Goal: Browse casually

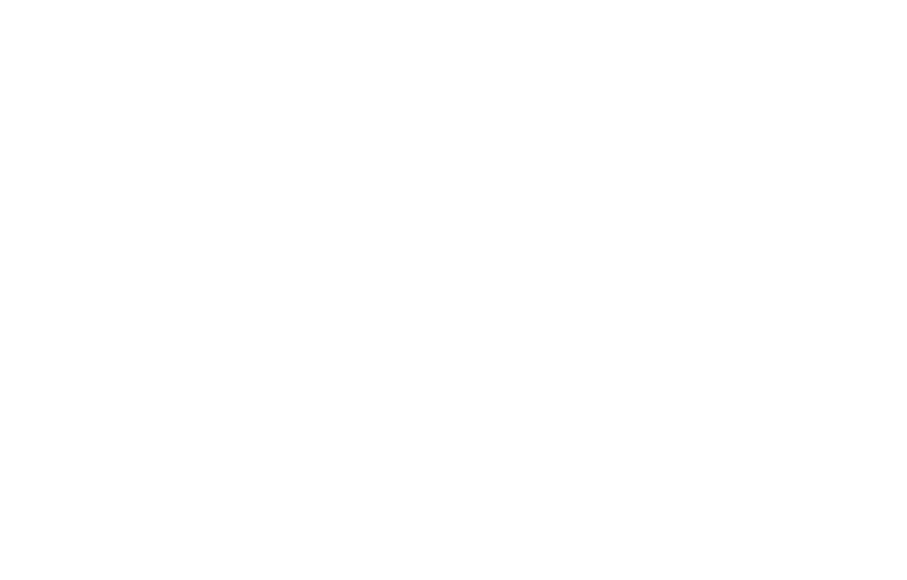
drag, startPoint x: 752, startPoint y: 164, endPoint x: 541, endPoint y: 398, distance: 315.8
drag, startPoint x: 336, startPoint y: 548, endPoint x: 322, endPoint y: 548, distance: 14.0
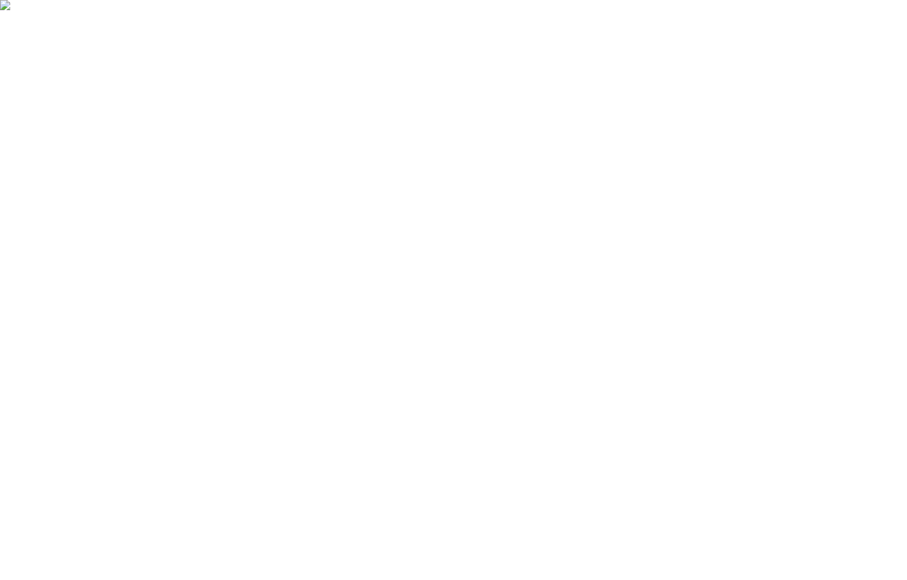
drag, startPoint x: 349, startPoint y: 549, endPoint x: 334, endPoint y: 551, distance: 14.1
type input "0.08"
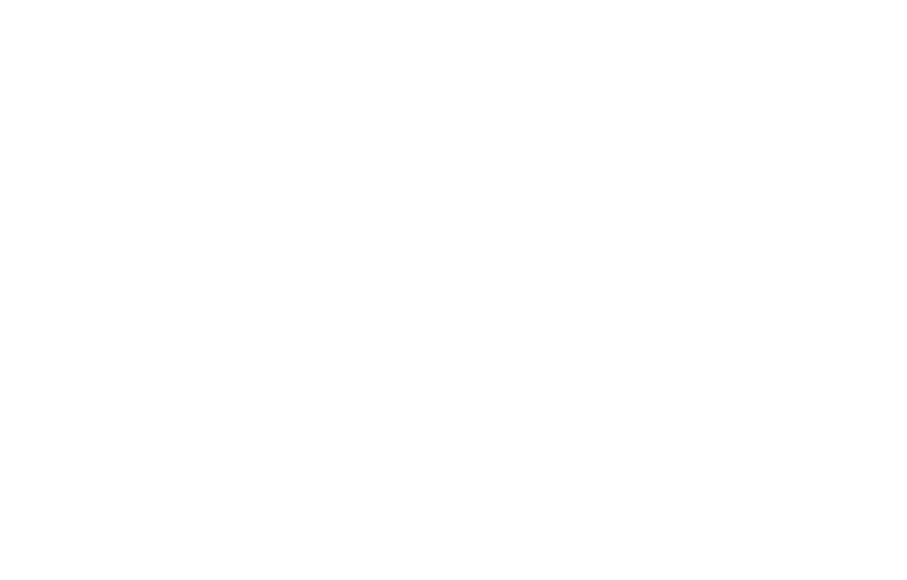
type input "0"
